Goal: Information Seeking & Learning: Learn about a topic

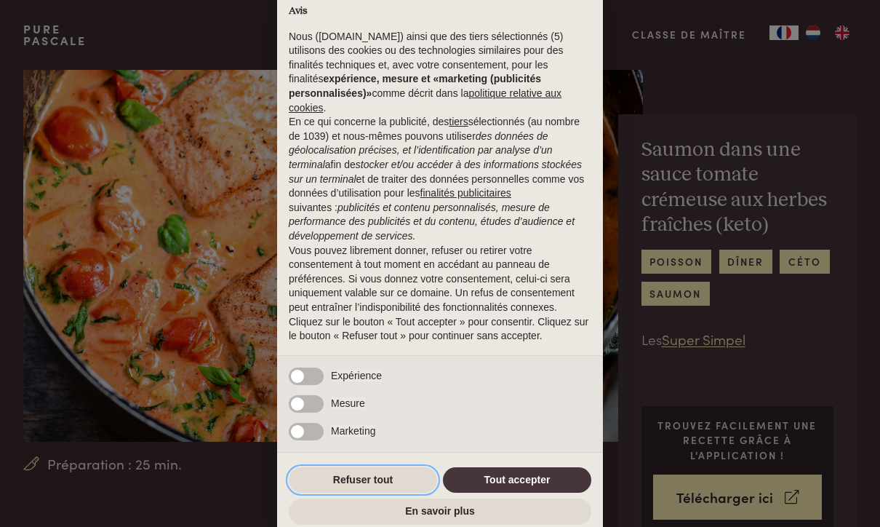
click at [399, 478] on button "Refuser tout" at bounding box center [363, 480] width 148 height 26
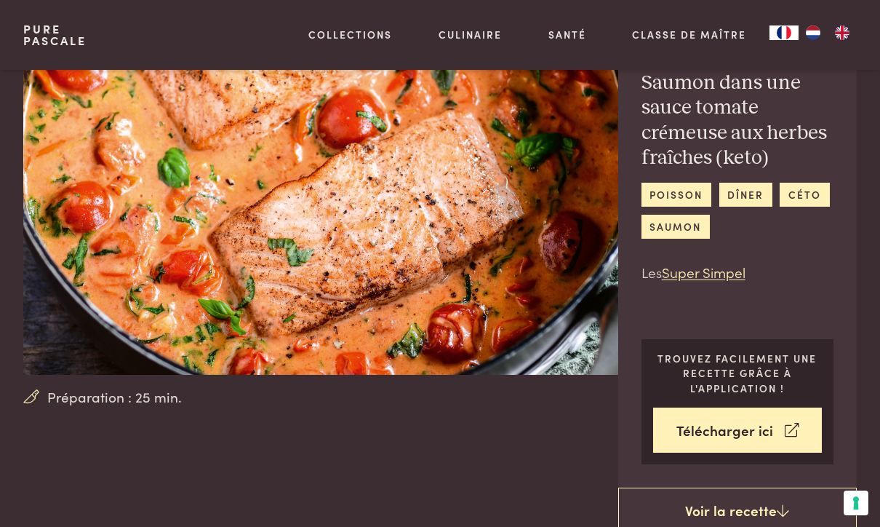
scroll to position [48, 0]
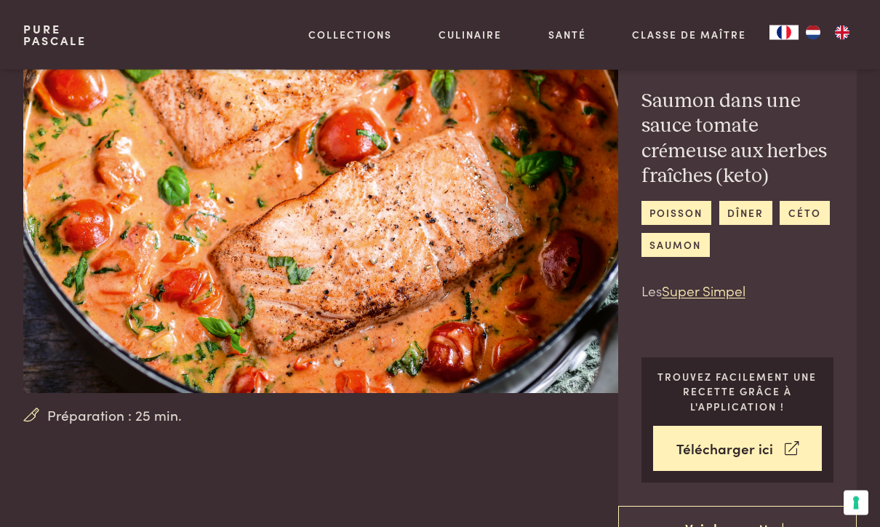
click at [824, 217] on link "céto" at bounding box center [804, 214] width 49 height 24
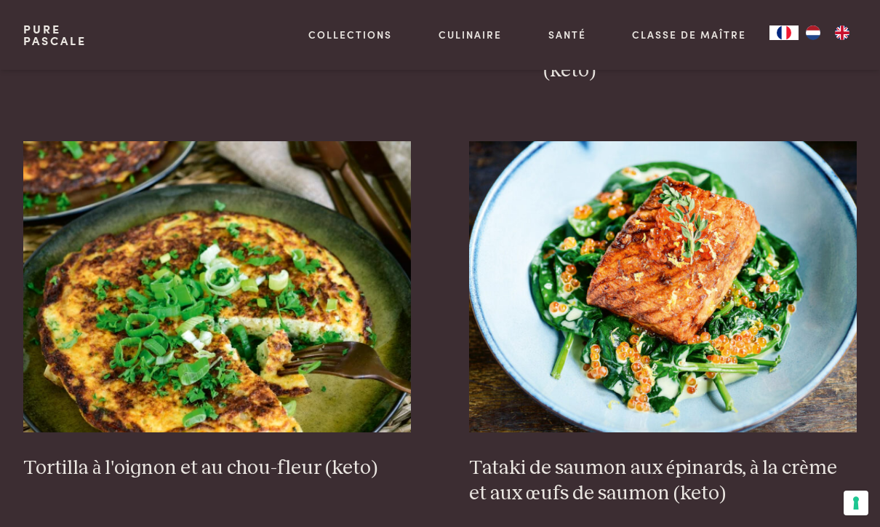
scroll to position [1730, 0]
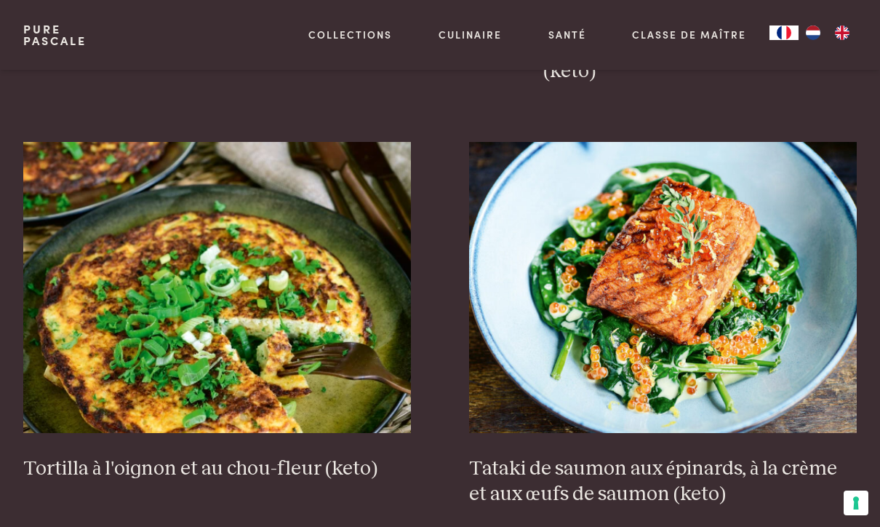
click at [767, 247] on img at bounding box center [663, 287] width 388 height 291
click at [695, 243] on img at bounding box center [663, 287] width 388 height 291
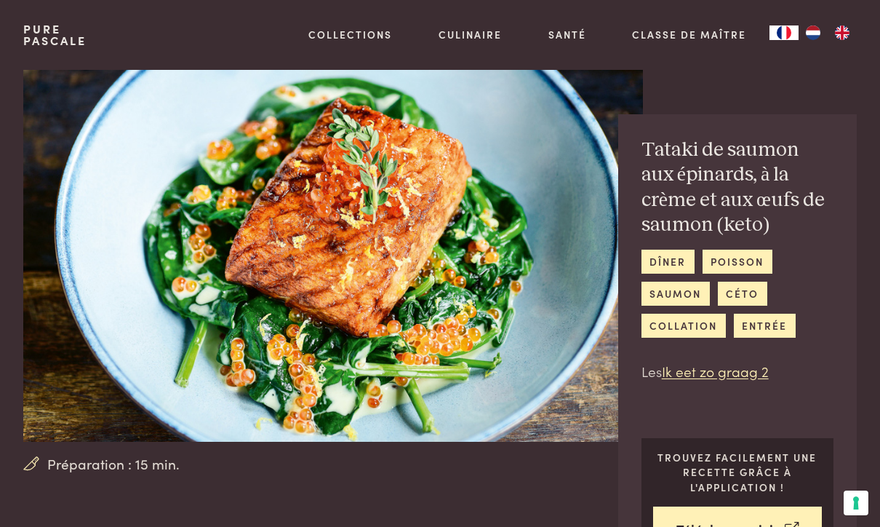
click at [325, 112] on link "Mon style de cuisine" at bounding box center [425, 104] width 247 height 15
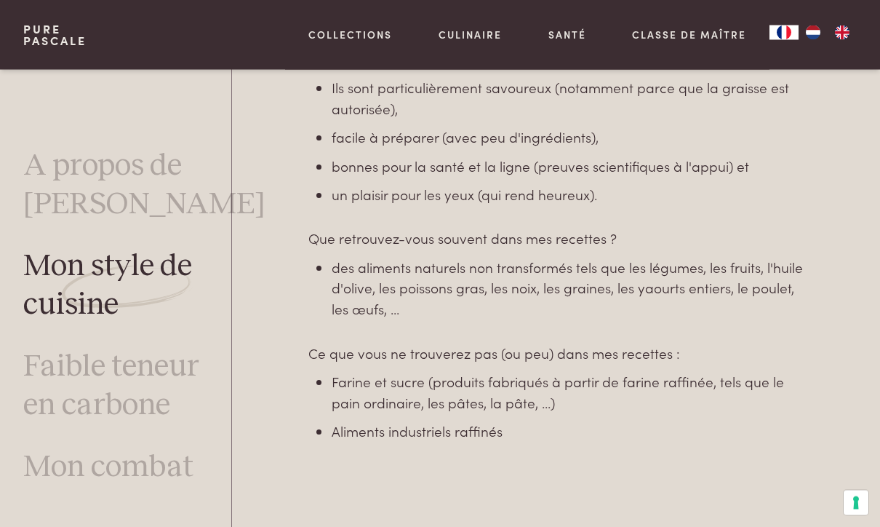
click at [61, 388] on link "Faible teneur en carbone" at bounding box center [127, 387] width 209 height 77
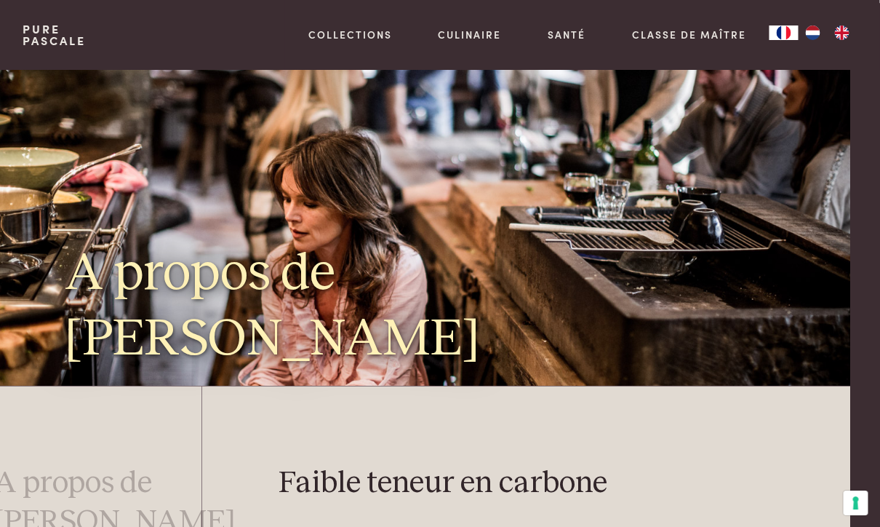
scroll to position [0, 30]
click at [316, 165] on link "Recettes" at bounding box center [425, 157] width 247 height 15
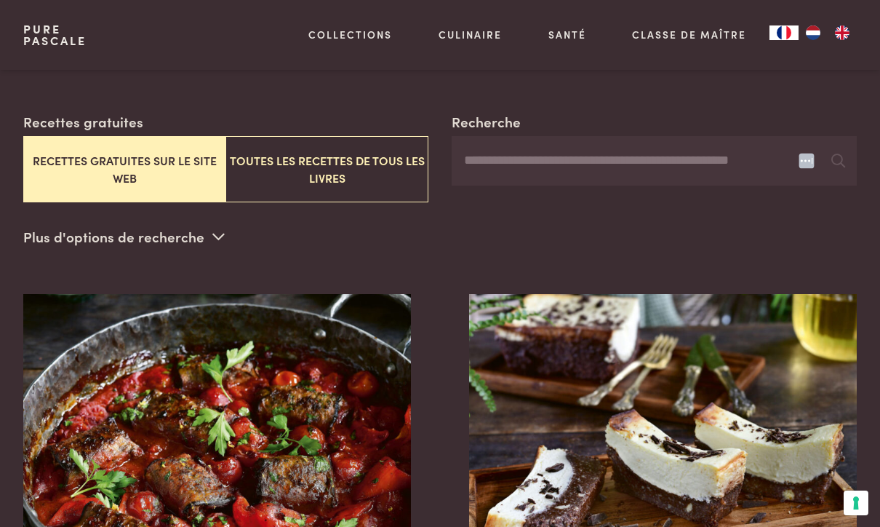
click at [293, 159] on button "Toutes les recettes de tous les livres" at bounding box center [327, 169] width 203 height 66
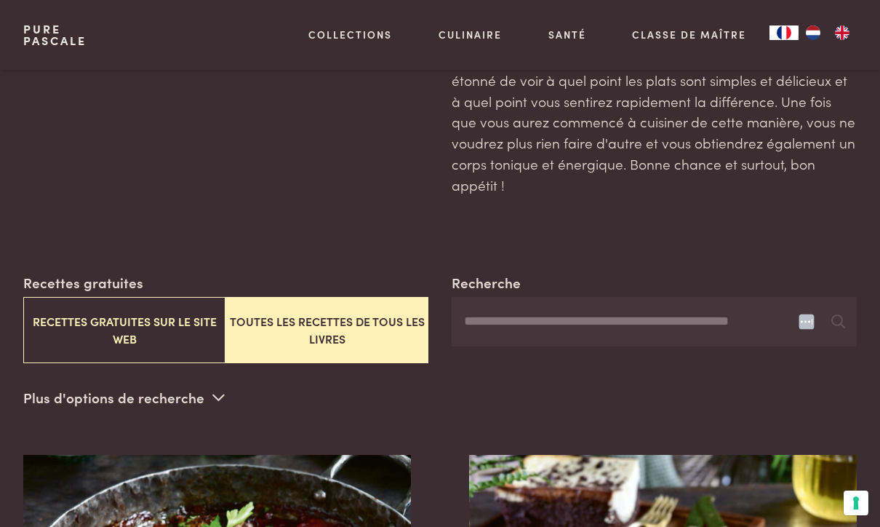
scroll to position [143, 0]
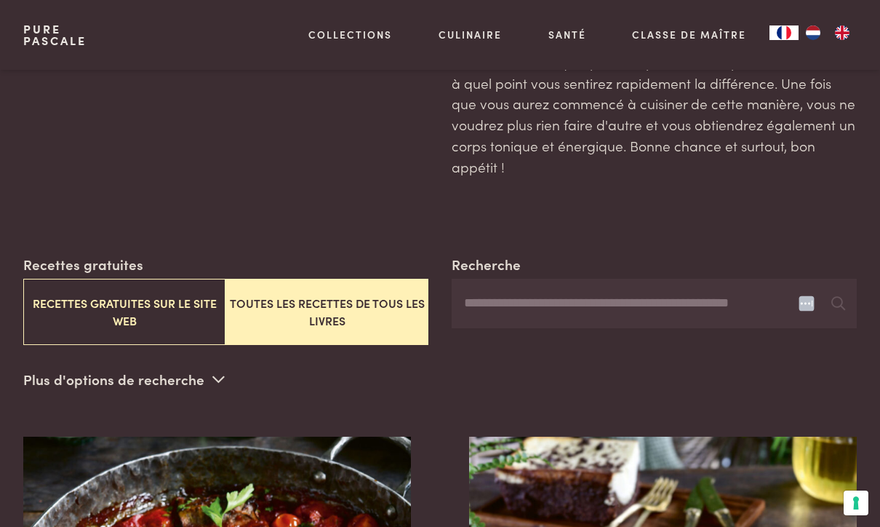
click at [488, 298] on input "Recherche" at bounding box center [654, 303] width 405 height 49
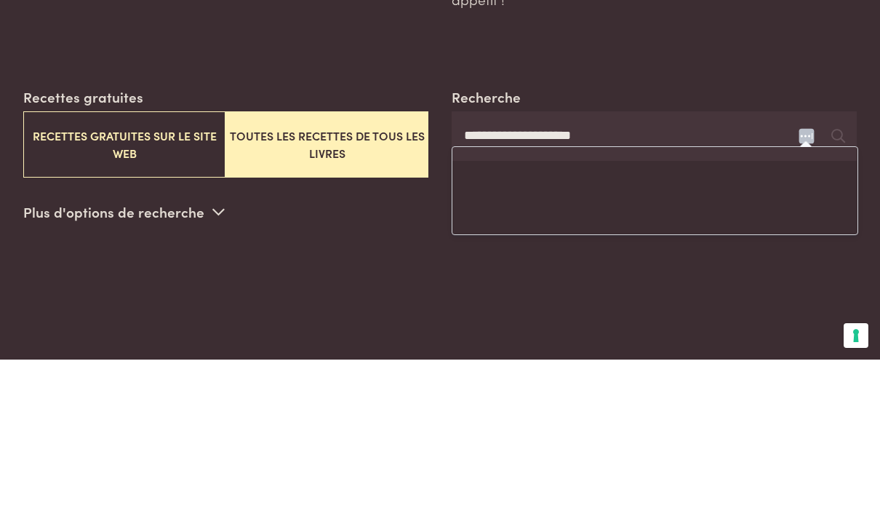
type input "**********"
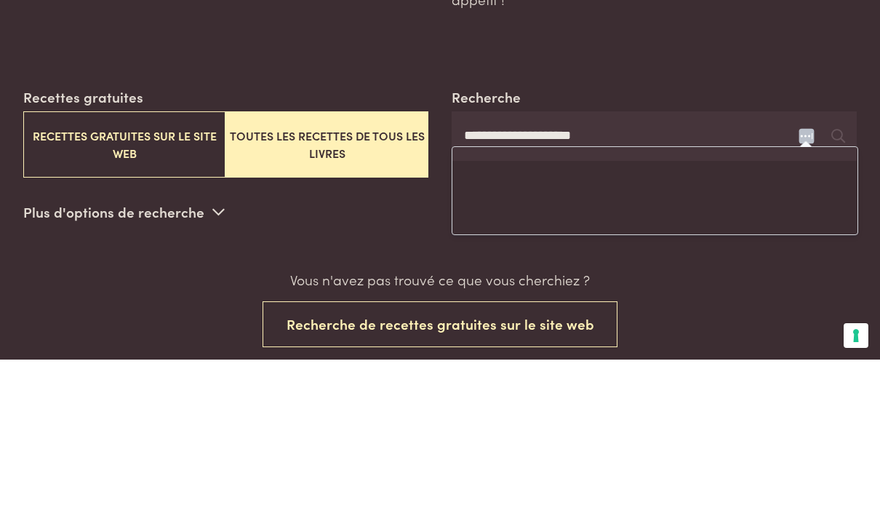
click at [709, 254] on div "**********" at bounding box center [654, 299] width 405 height 91
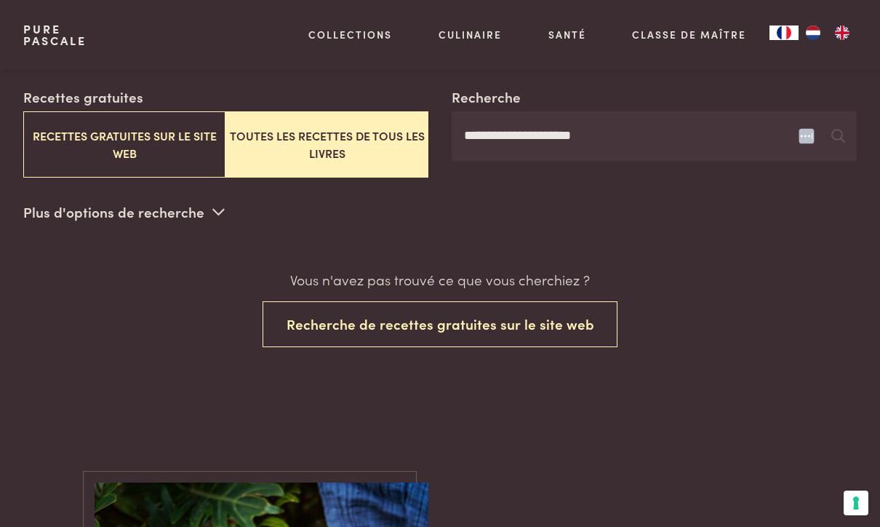
click at [842, 137] on icon at bounding box center [839, 136] width 14 height 14
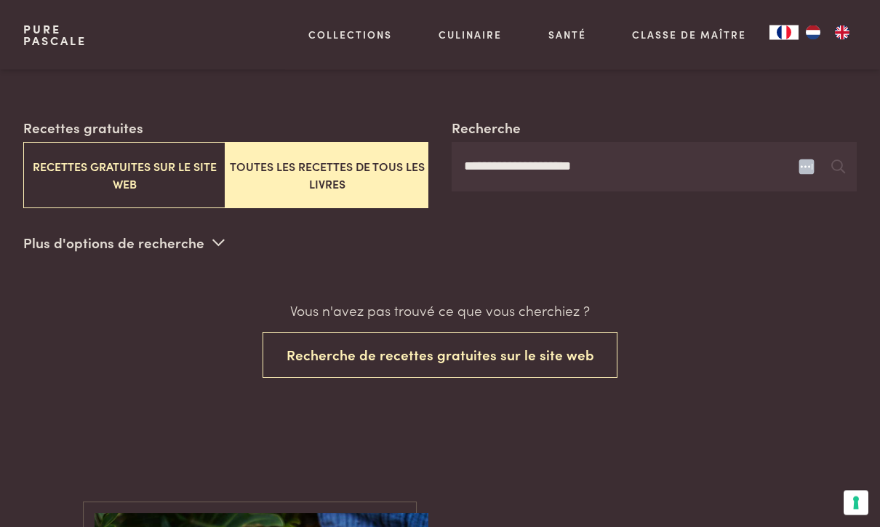
click at [838, 162] on icon at bounding box center [839, 167] width 14 height 14
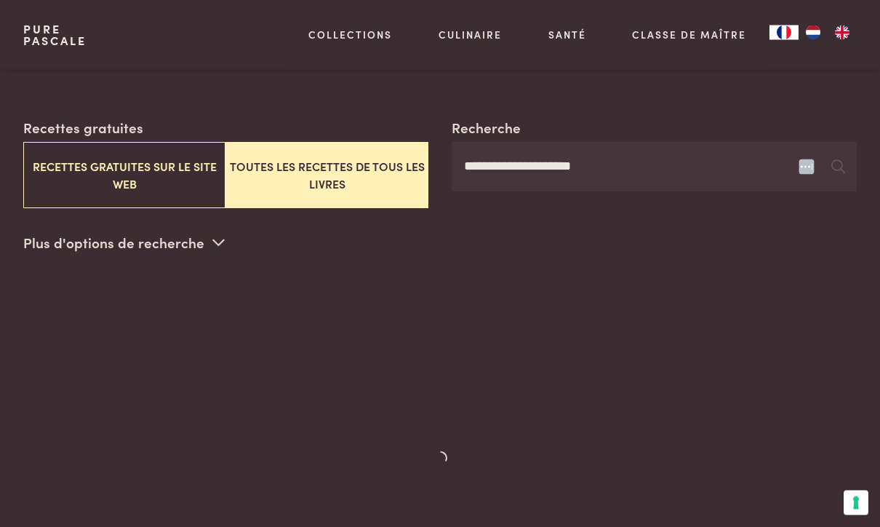
scroll to position [279, 0]
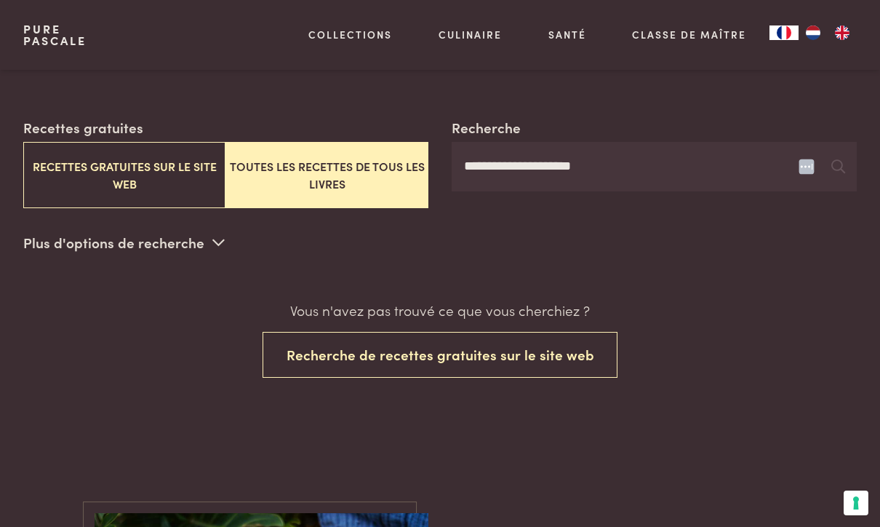
click at [290, 353] on button "Recherche de recettes gratuites sur le site web" at bounding box center [441, 355] width 356 height 46
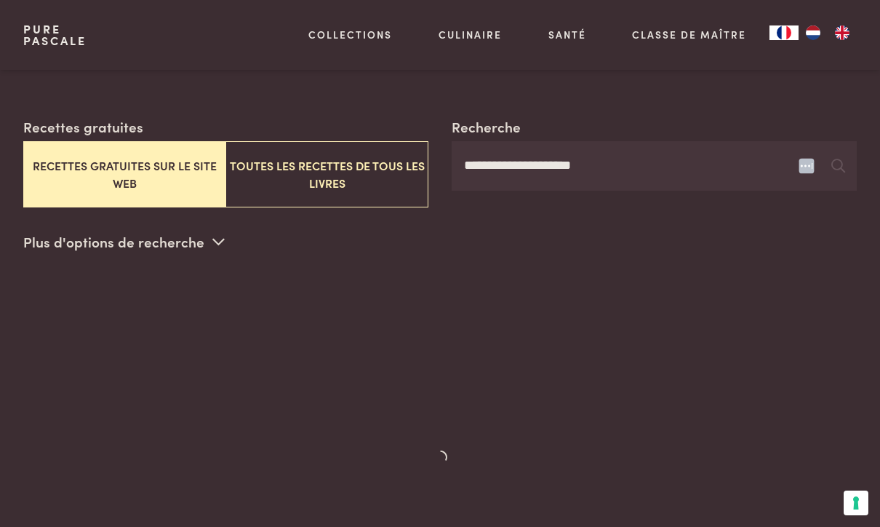
scroll to position [286, 0]
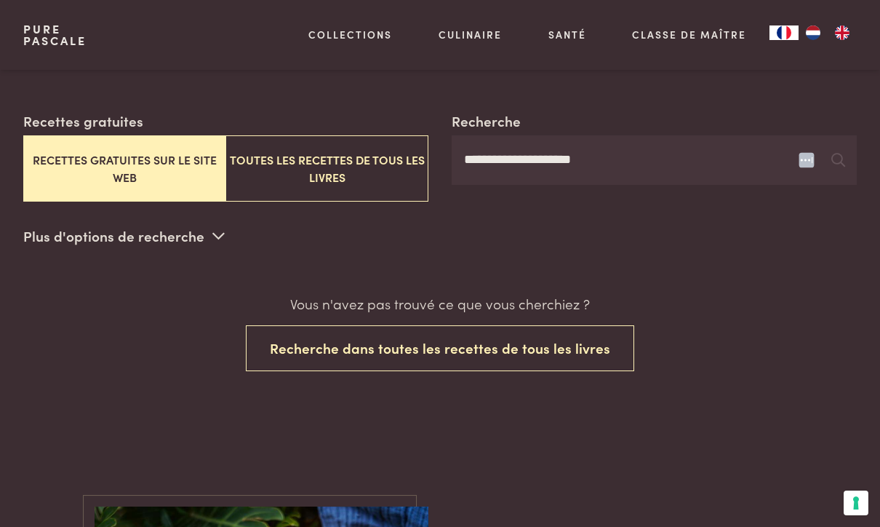
click at [266, 350] on button "Recherche dans toutes les recettes de tous les livres" at bounding box center [440, 348] width 389 height 46
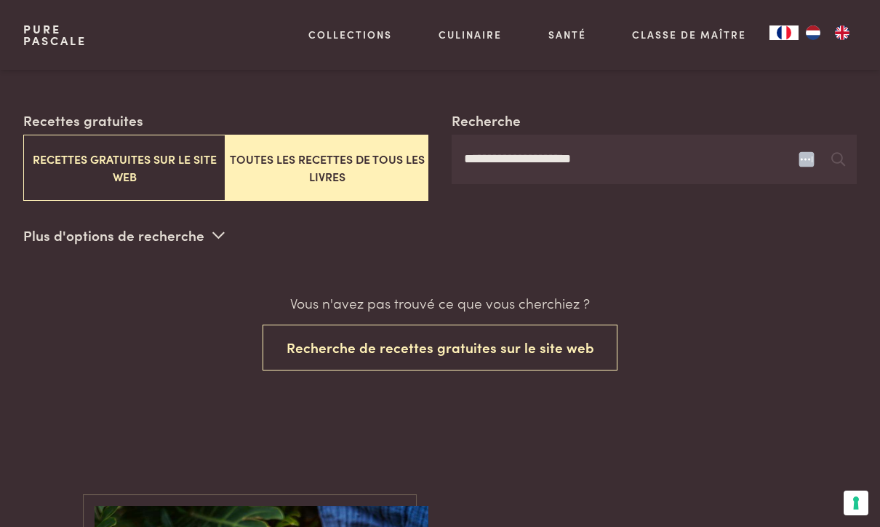
scroll to position [286, 0]
click at [76, 166] on button "Recettes gratuites sur le site web" at bounding box center [124, 168] width 203 height 66
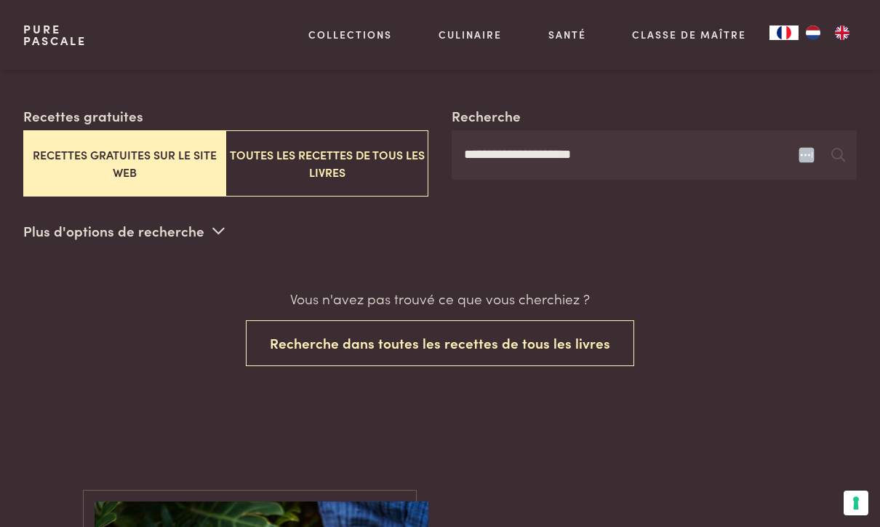
scroll to position [286, 0]
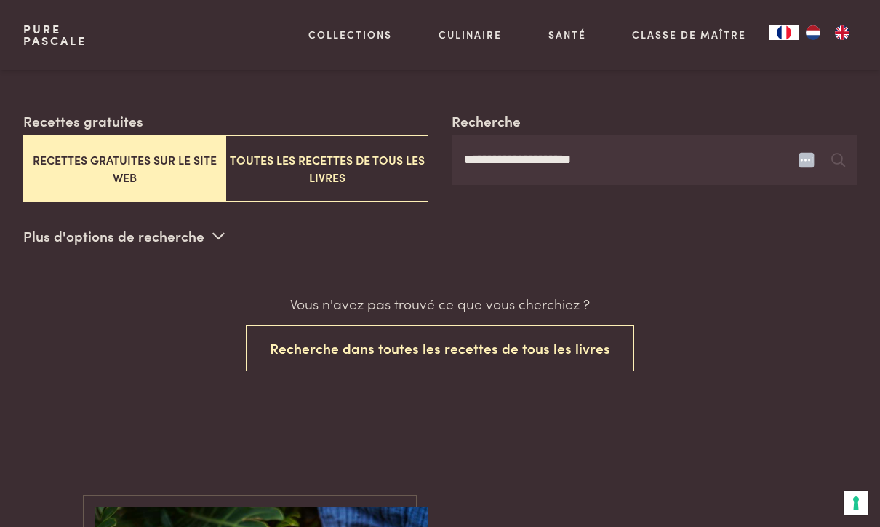
click at [273, 347] on button "Recherche dans toutes les recettes de tous les livres" at bounding box center [440, 348] width 389 height 46
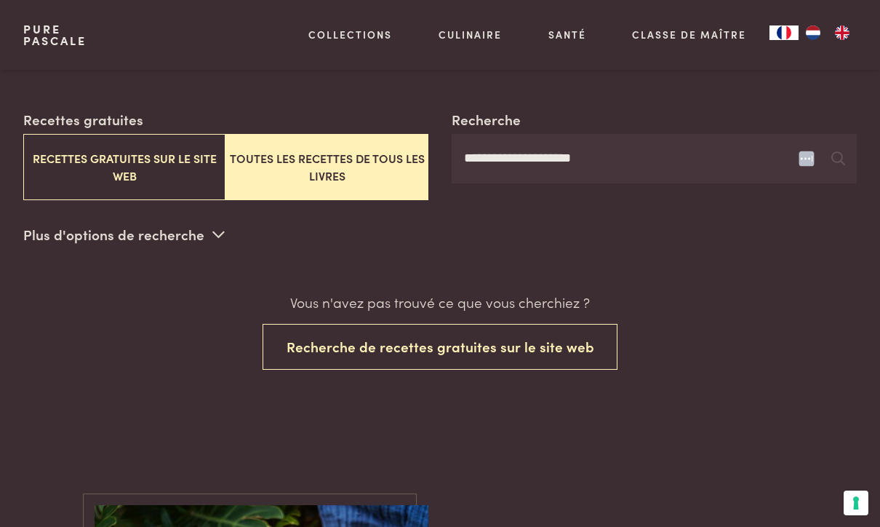
scroll to position [286, 0]
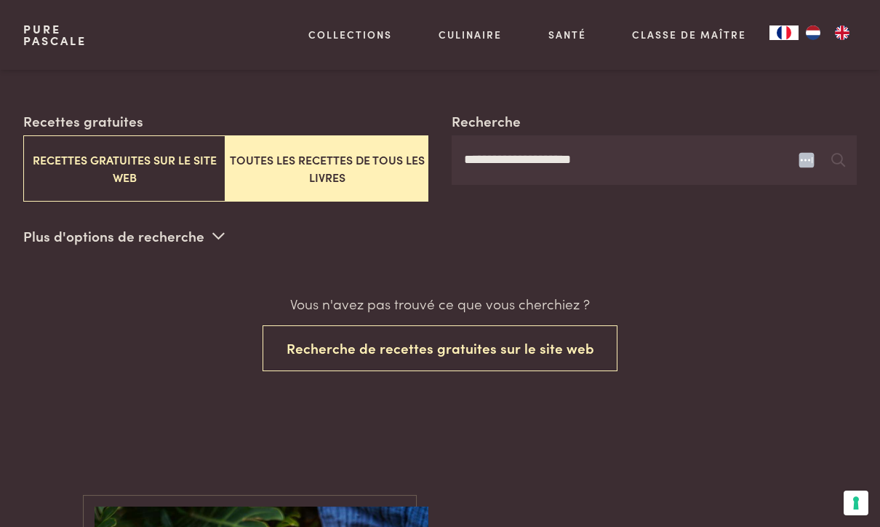
click at [839, 154] on icon at bounding box center [839, 160] width 14 height 14
click at [491, 351] on button "Recherche de recettes gratuites sur le site web" at bounding box center [441, 348] width 356 height 46
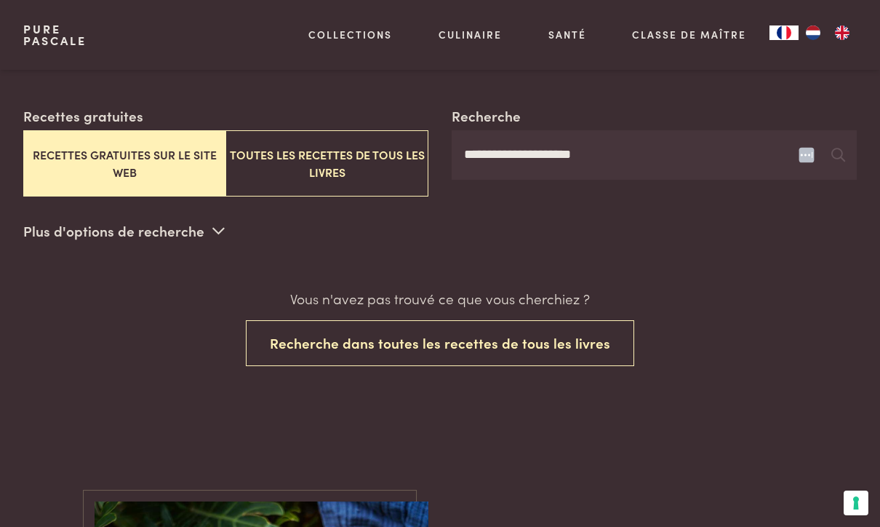
scroll to position [286, 0]
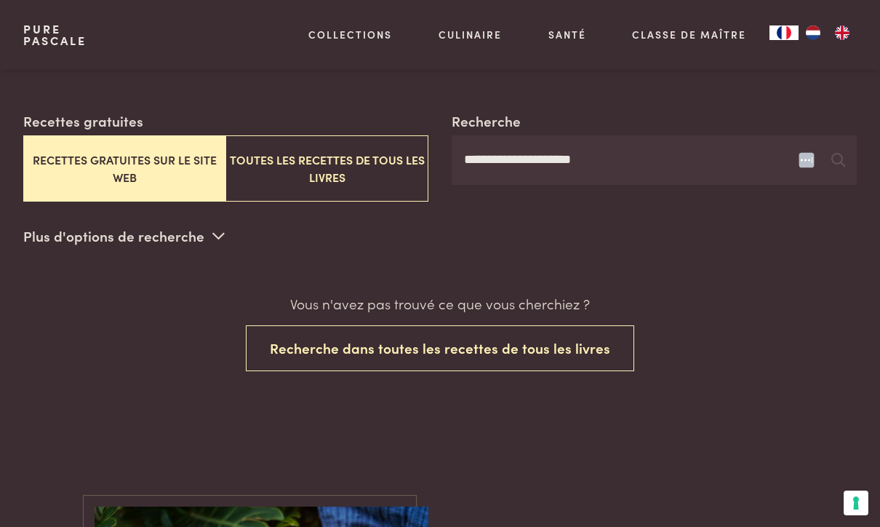
click at [287, 348] on button "Recherche dans toutes les recettes de tous les livres" at bounding box center [440, 348] width 389 height 46
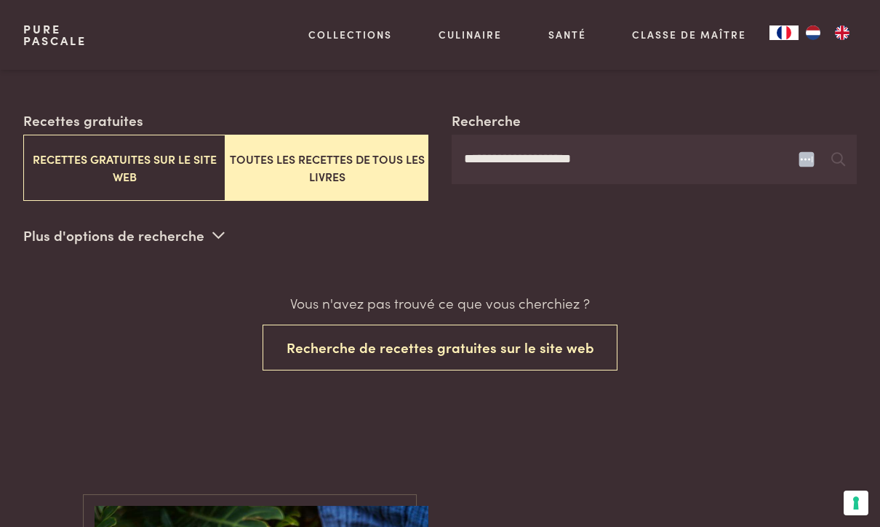
scroll to position [286, 0]
click at [217, 235] on icon at bounding box center [218, 235] width 12 height 14
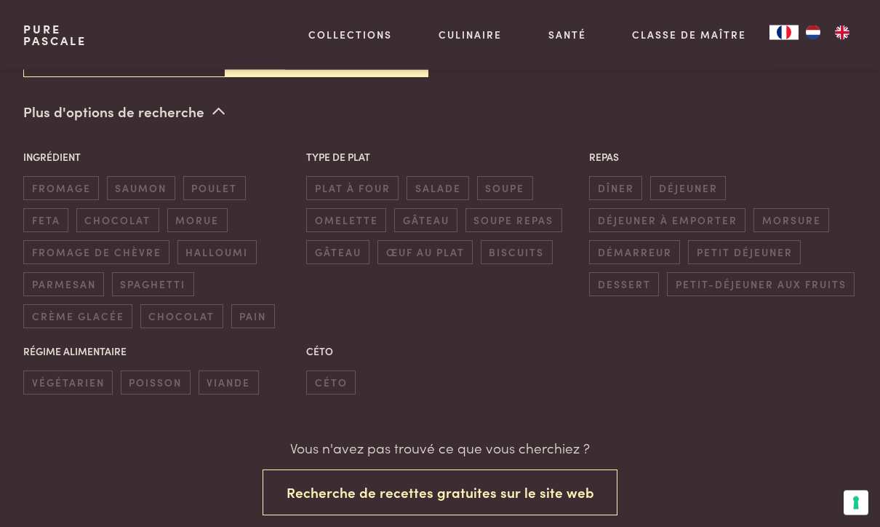
scroll to position [410, 0]
click at [154, 370] on span "poisson" at bounding box center [156, 382] width 70 height 24
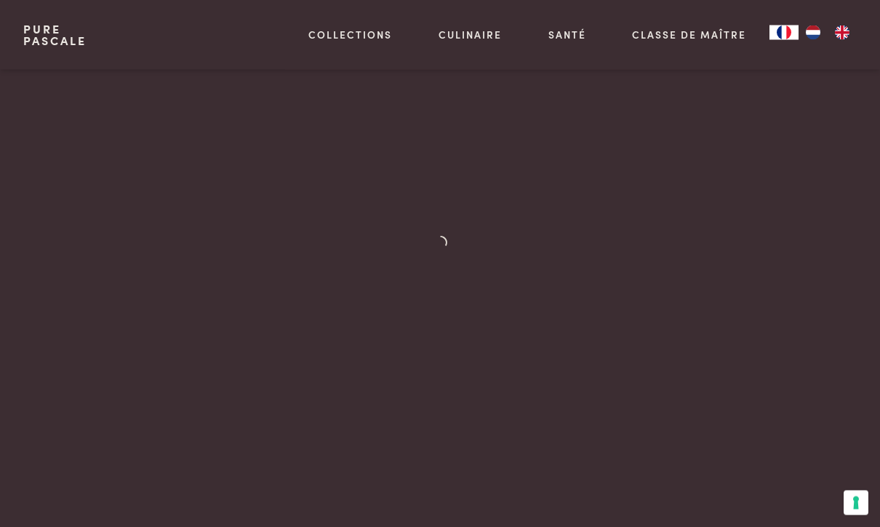
scroll to position [764, 0]
click at [52, 426] on div at bounding box center [440, 265] width 834 height 362
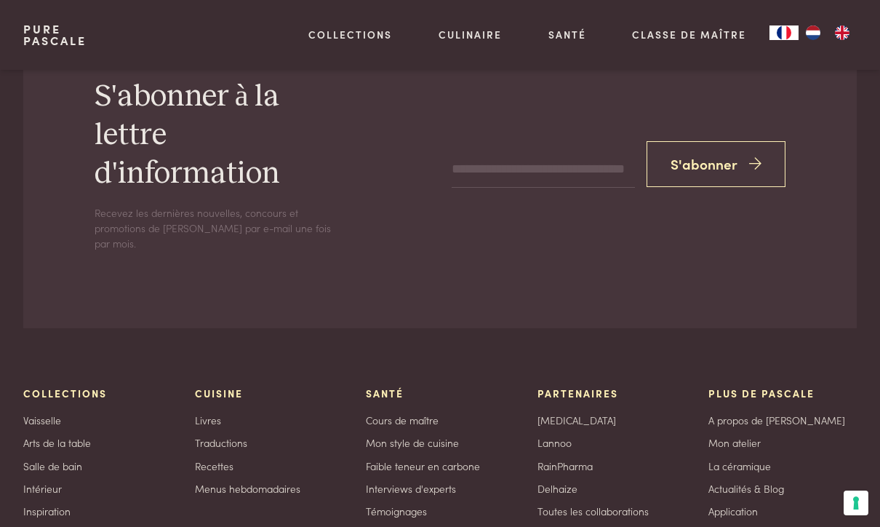
scroll to position [4218, 0]
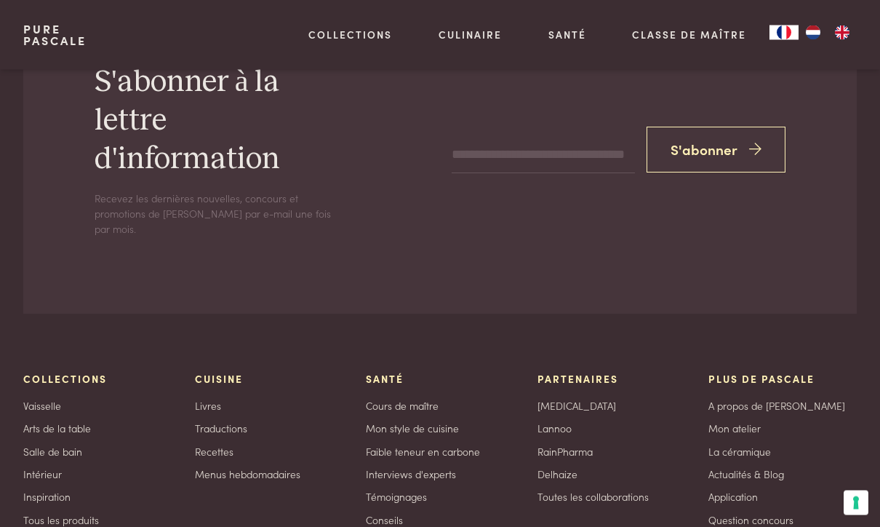
click at [467, 445] on link "Faible teneur en carbone" at bounding box center [423, 452] width 114 height 15
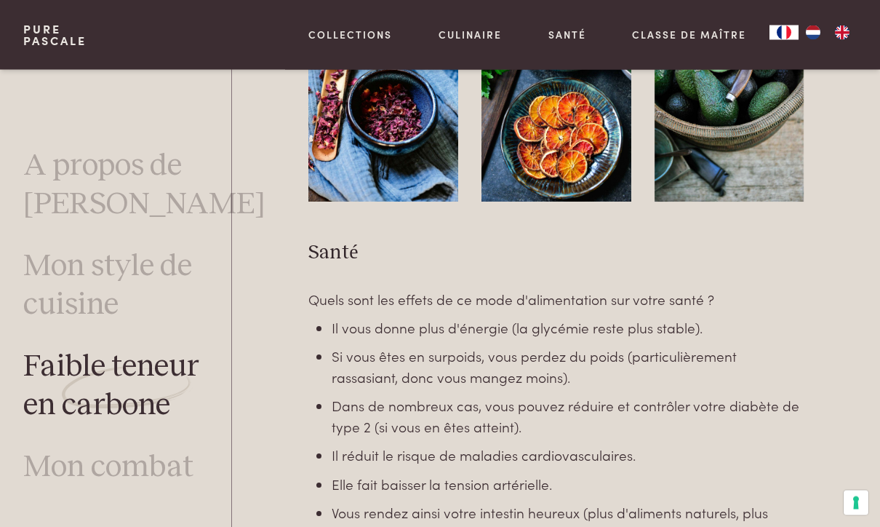
scroll to position [1885, 0]
click at [55, 481] on link "Mon combat" at bounding box center [108, 468] width 170 height 39
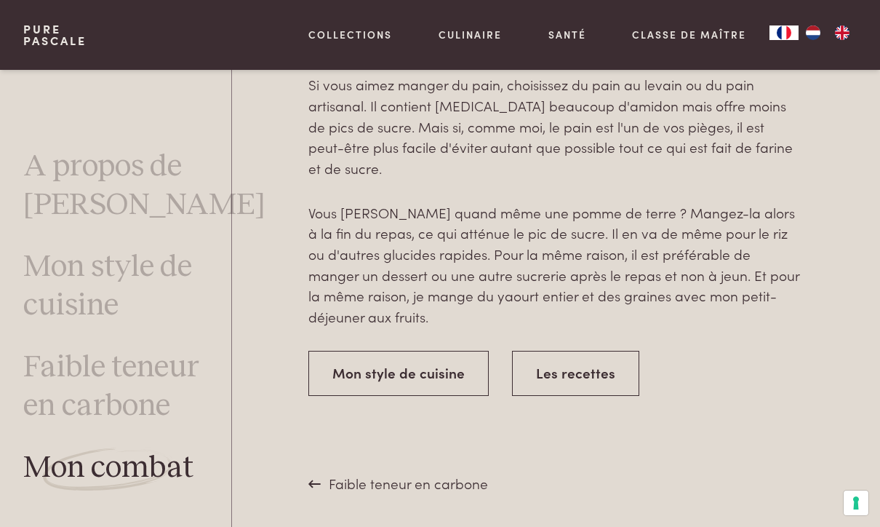
scroll to position [3018, 0]
click at [595, 351] on link "Les recettes" at bounding box center [575, 374] width 127 height 46
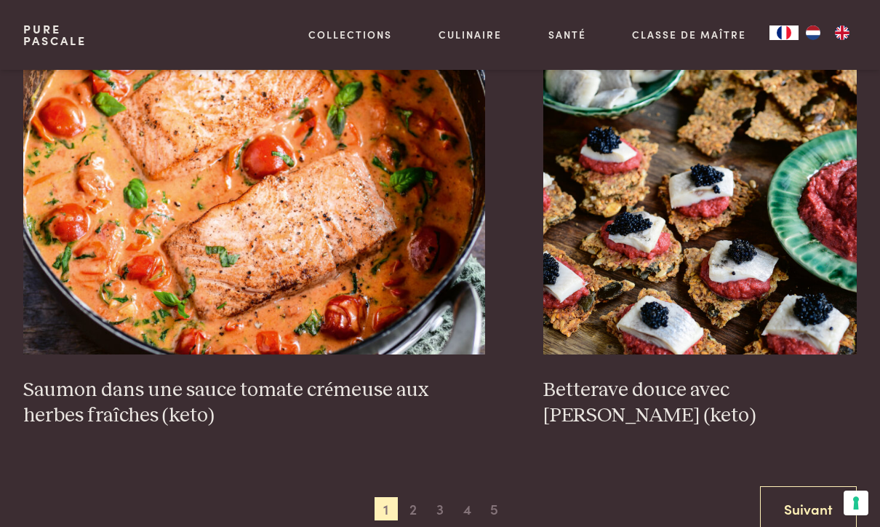
scroll to position [2606, 0]
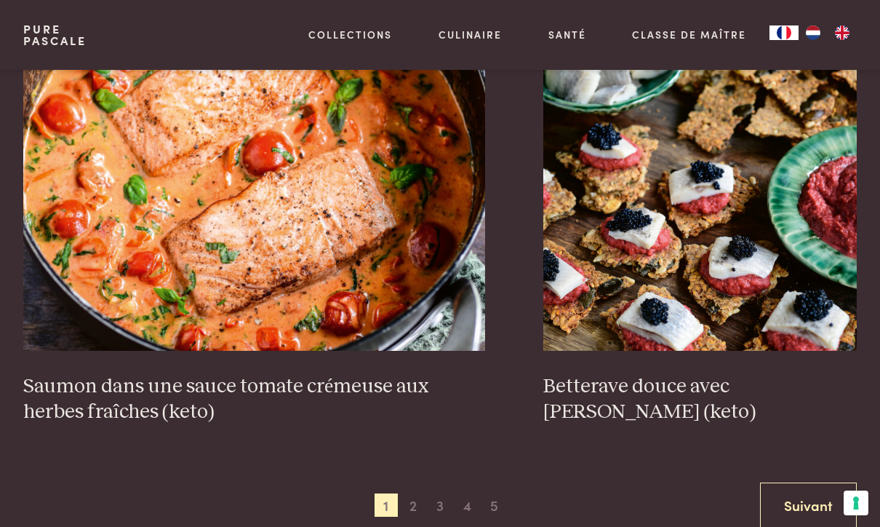
click at [415, 493] on span "2" at bounding box center [413, 504] width 23 height 23
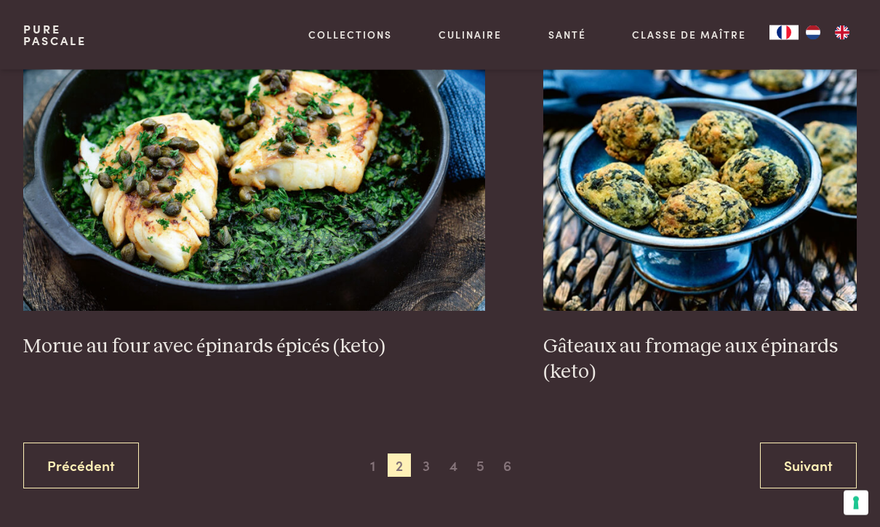
scroll to position [2665, 0]
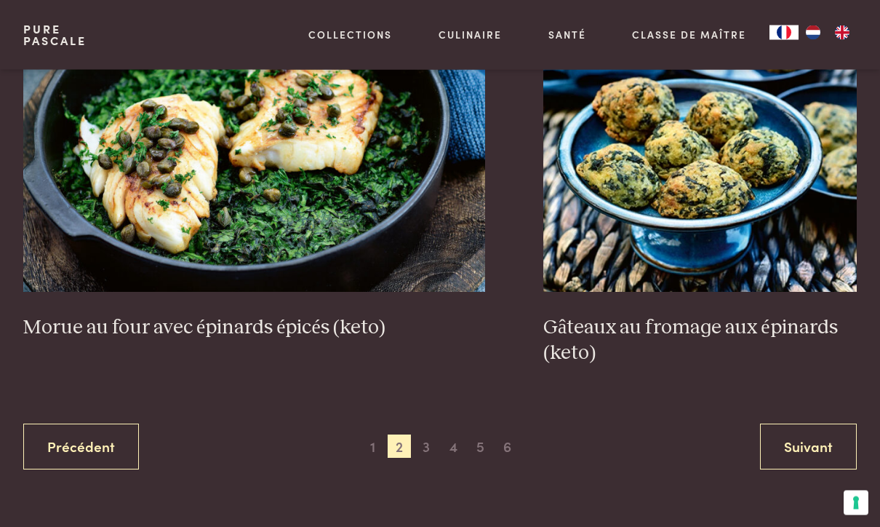
click at [426, 435] on span "3" at bounding box center [426, 446] width 23 height 23
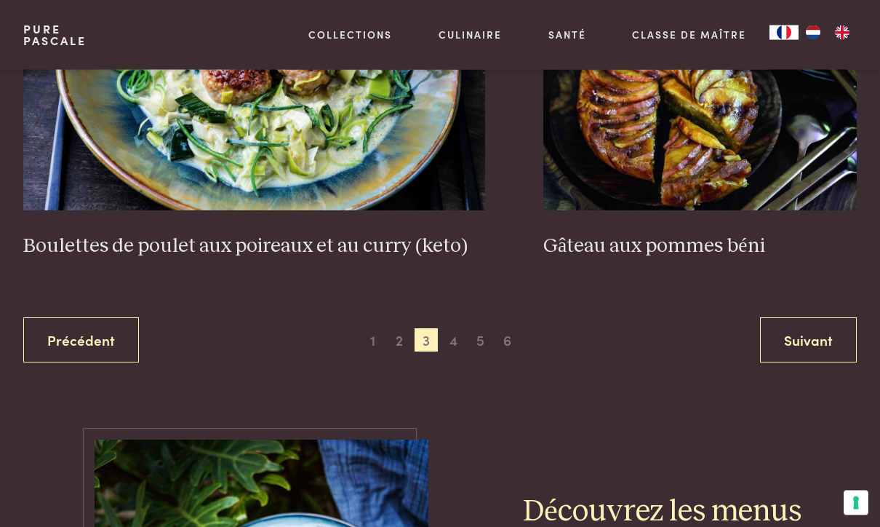
scroll to position [2846, 0]
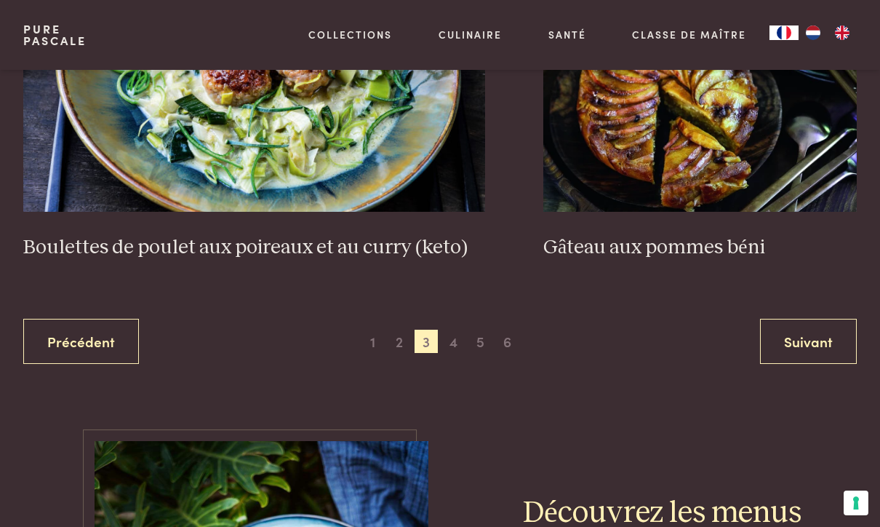
click at [462, 330] on span "4" at bounding box center [453, 341] width 23 height 23
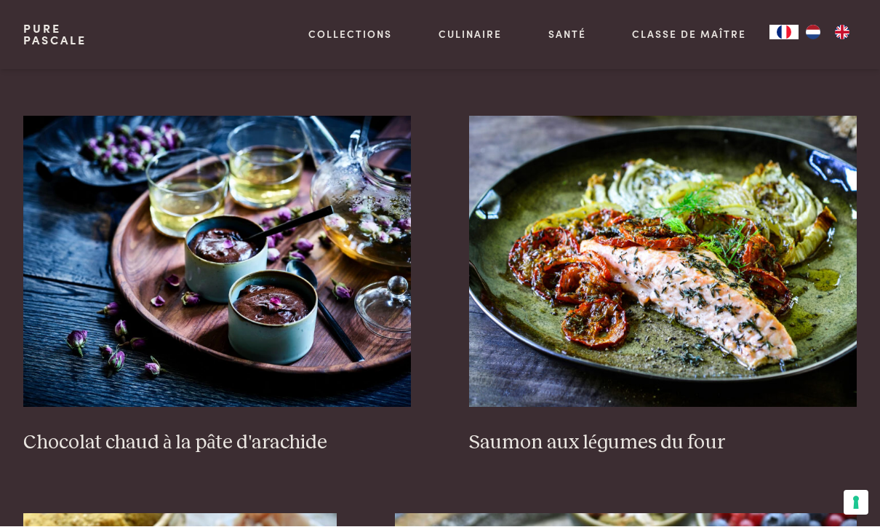
scroll to position [1706, 0]
click at [763, 258] on img at bounding box center [663, 261] width 388 height 291
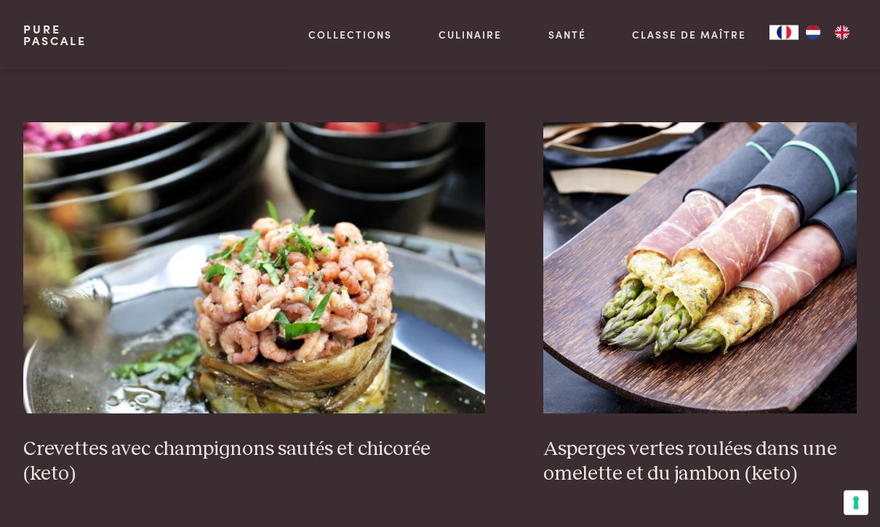
scroll to position [2519, 0]
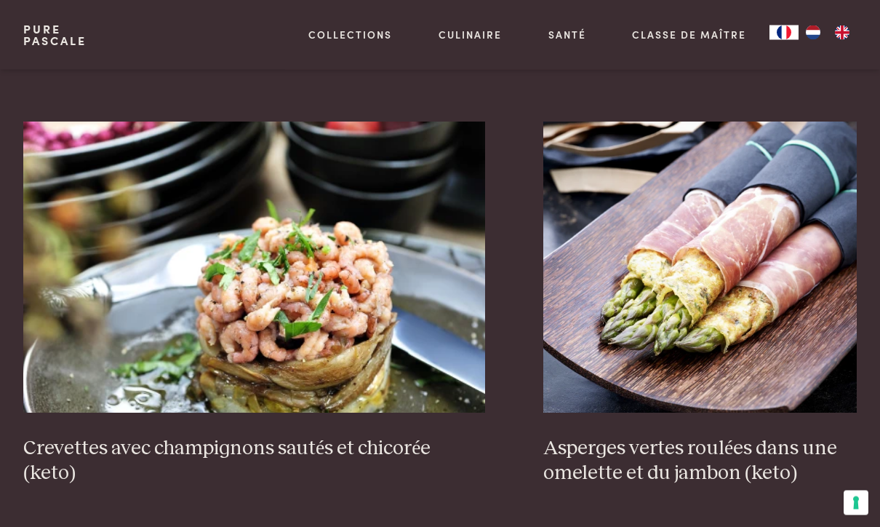
click at [147, 300] on img at bounding box center [254, 267] width 462 height 291
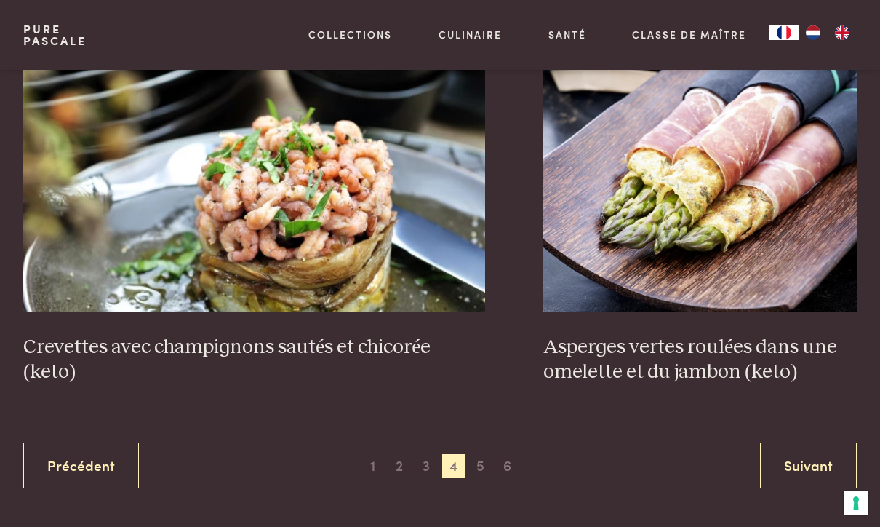
click at [484, 454] on span "5" at bounding box center [480, 465] width 23 height 23
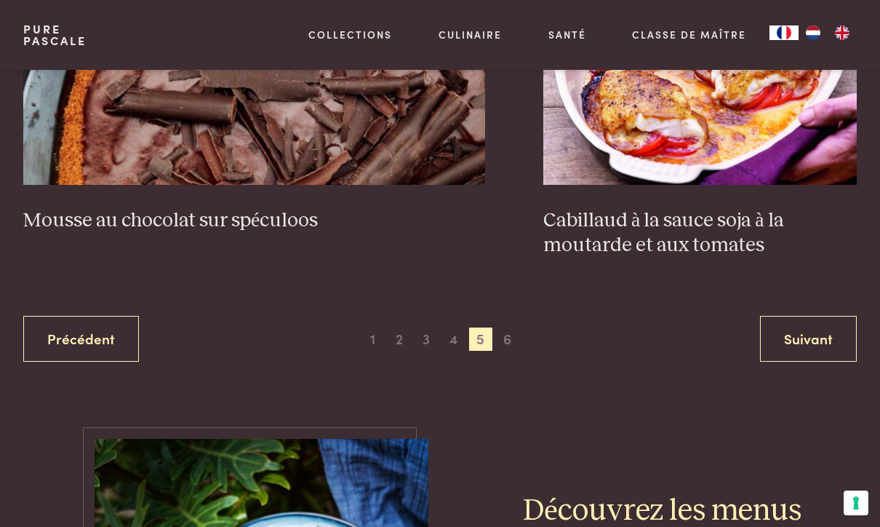
scroll to position [2761, 0]
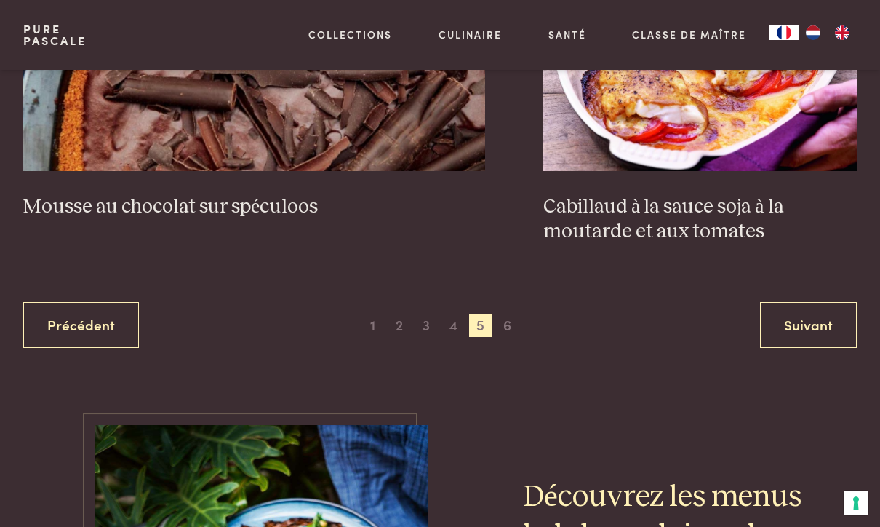
click at [508, 318] on span "6" at bounding box center [507, 325] width 23 height 23
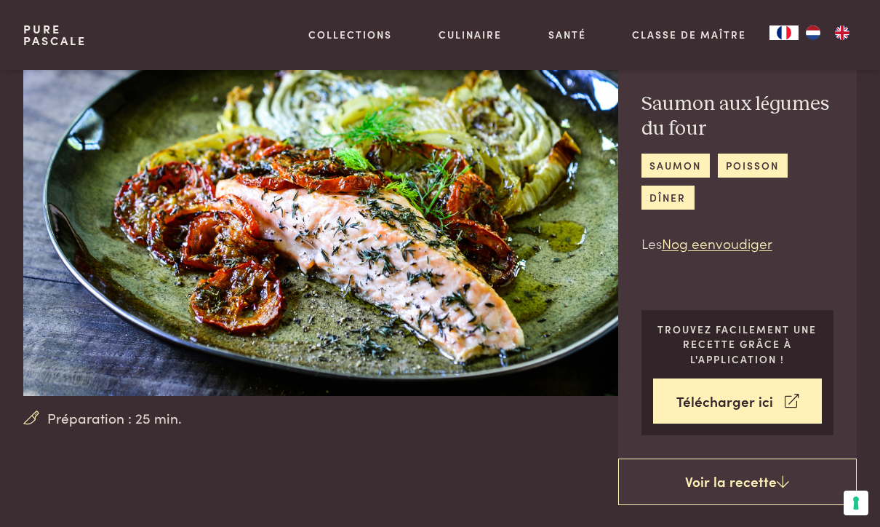
scroll to position [39, 0]
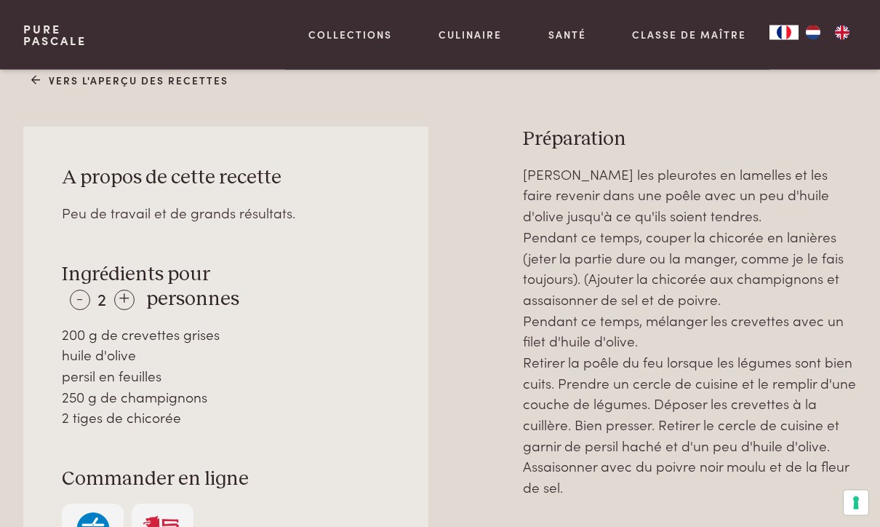
scroll to position [584, 0]
click at [135, 290] on div "+" at bounding box center [124, 300] width 20 height 20
click at [303, 407] on div "A propos de cette recette Peu de travail et de grands résultats. Ingrédients po…" at bounding box center [225, 365] width 405 height 477
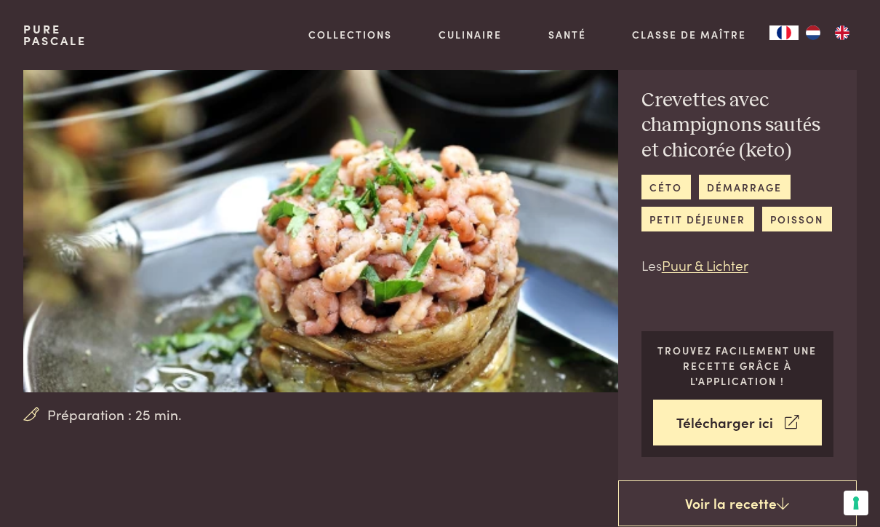
scroll to position [0, 0]
